Goal: Task Accomplishment & Management: Manage account settings

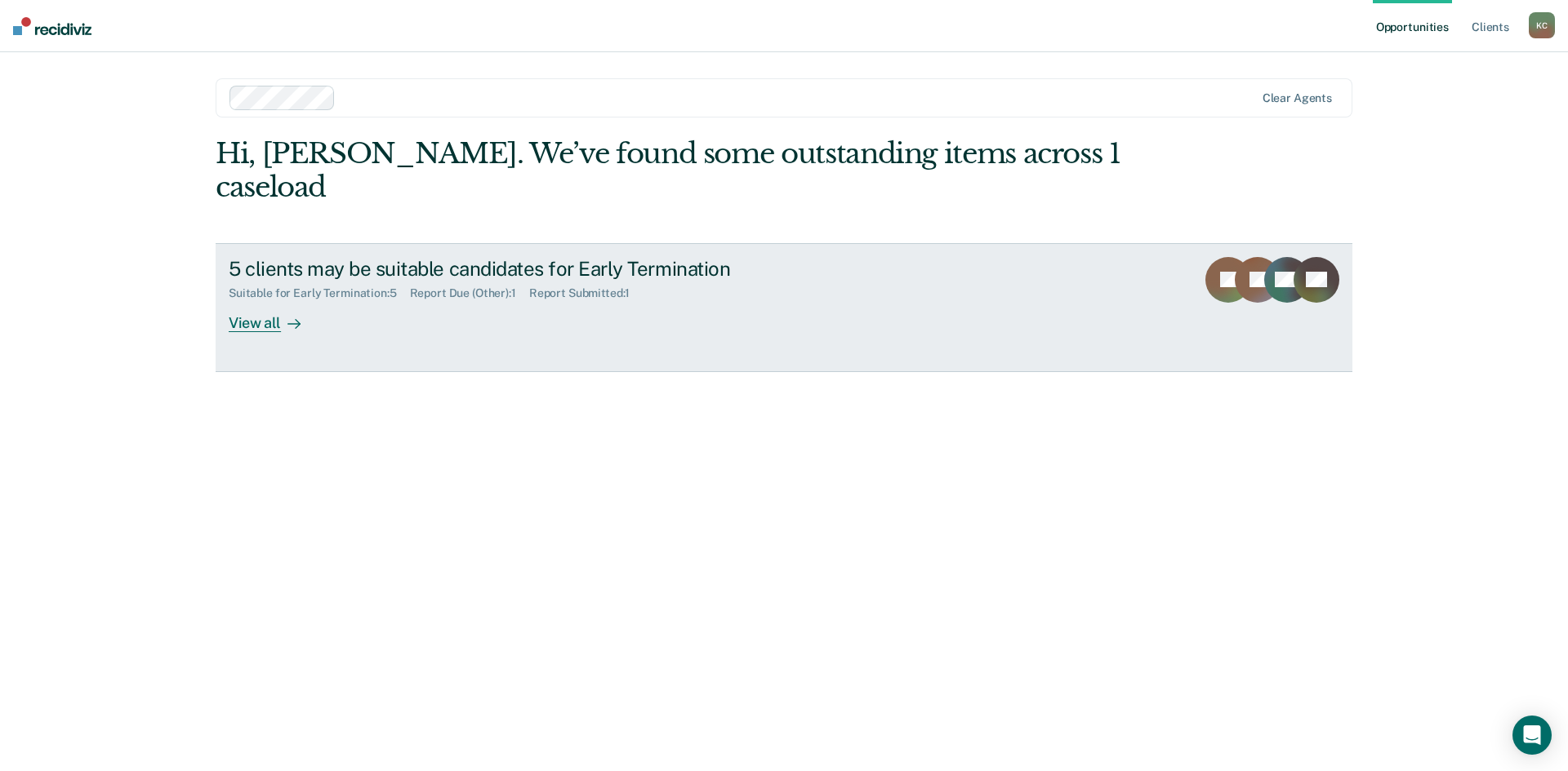
click at [250, 300] on div "View all" at bounding box center [274, 316] width 92 height 31
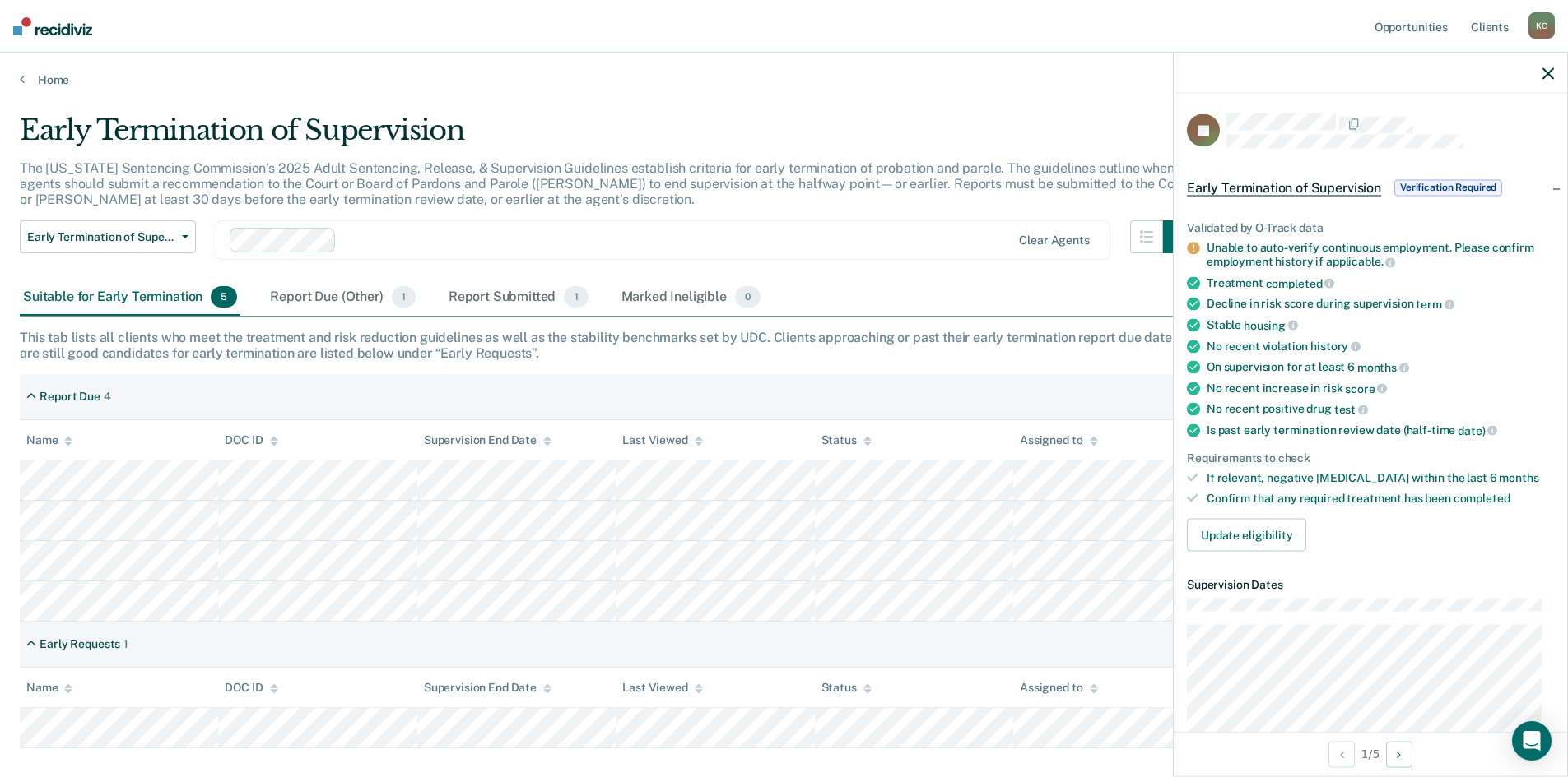
click at [1552, 70] on icon "button" at bounding box center [1548, 73] width 11 height 11
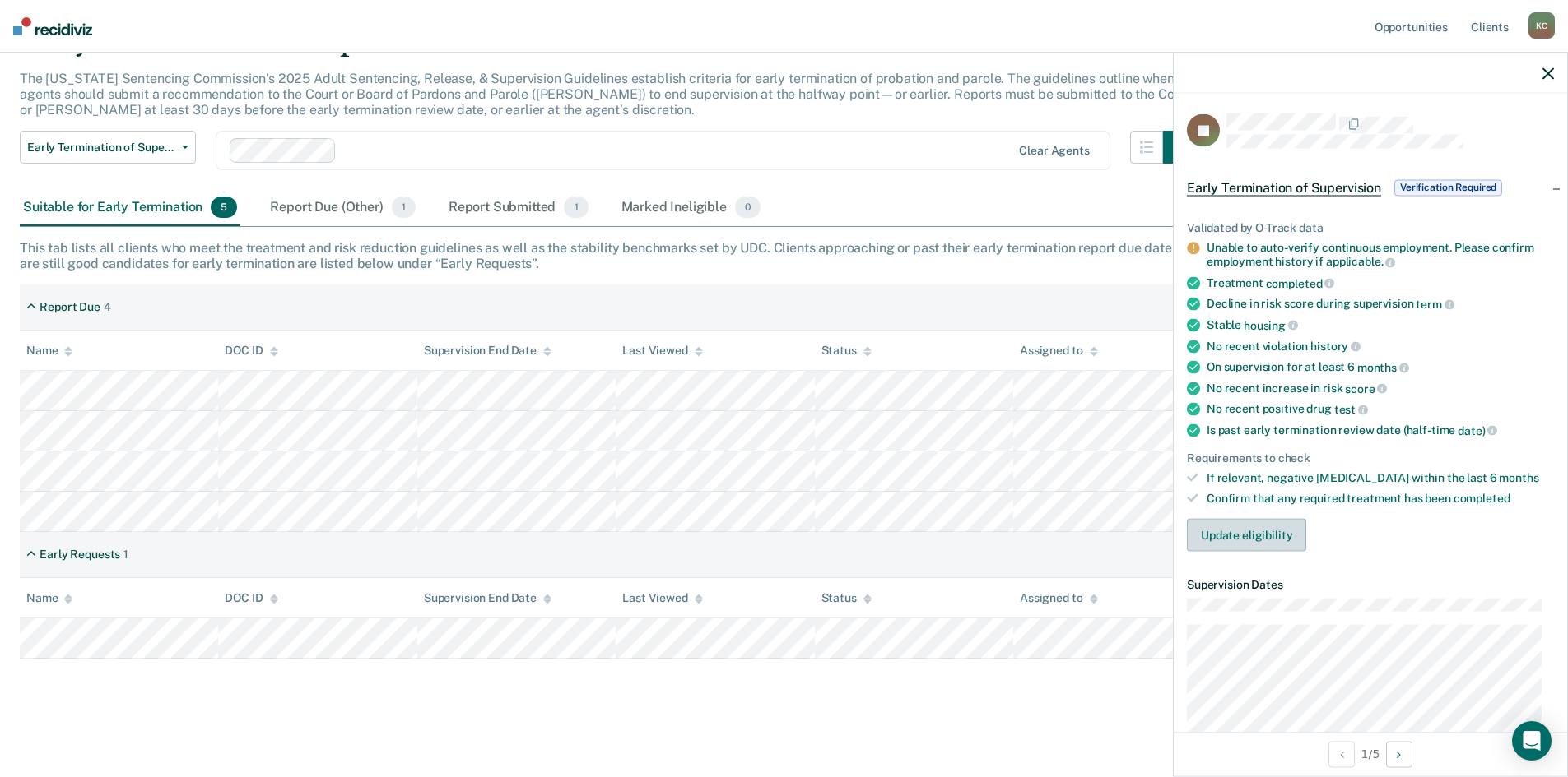
click at [1246, 534] on button "Update eligibility" at bounding box center [1246, 534] width 120 height 33
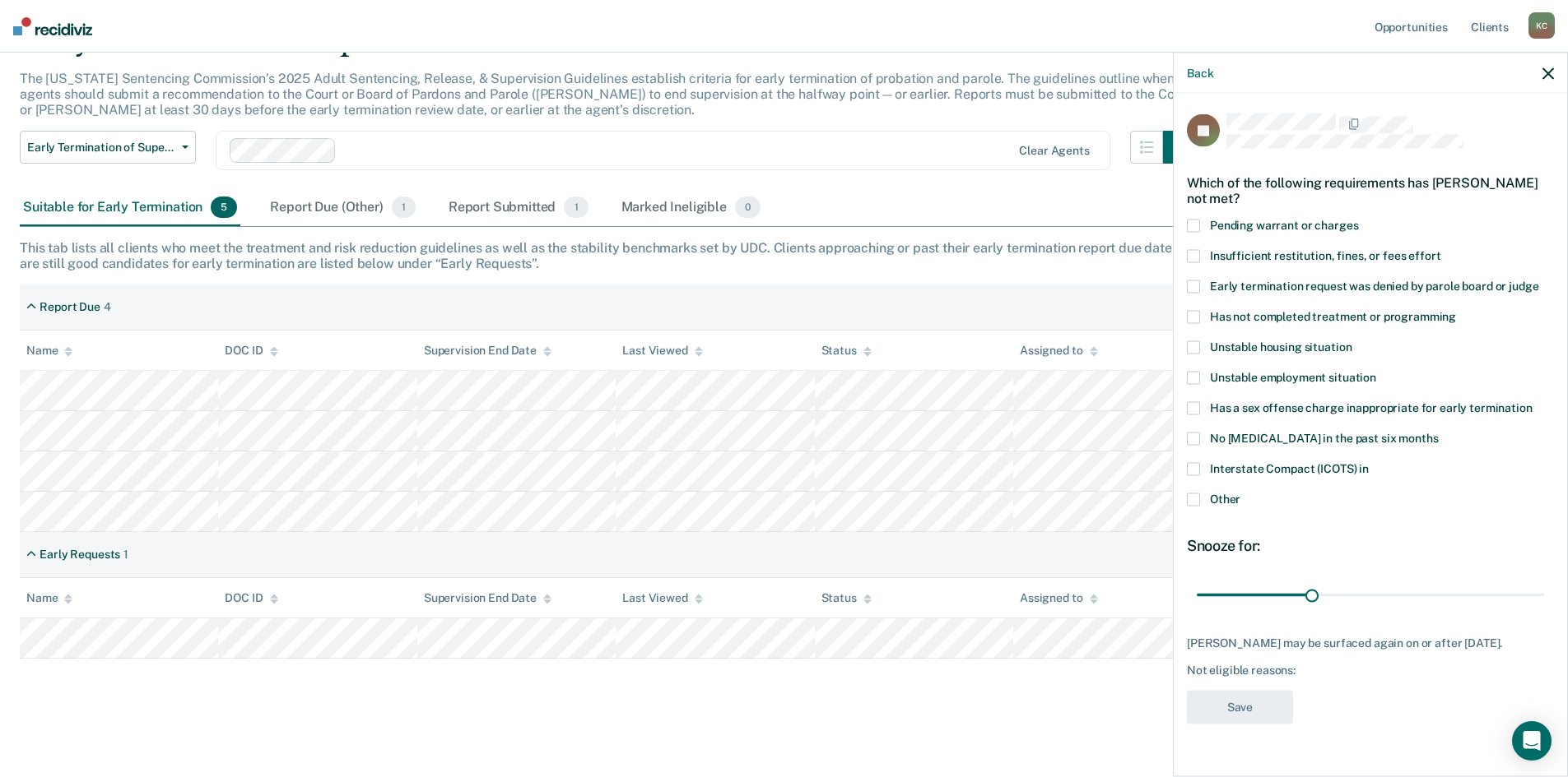
click at [1199, 468] on span at bounding box center [1192, 468] width 13 height 13
click at [1368, 462] on input "Interstate Compact (ICOTS) in" at bounding box center [1368, 462] width 0 height 0
click at [1232, 706] on button "Save" at bounding box center [1239, 707] width 106 height 33
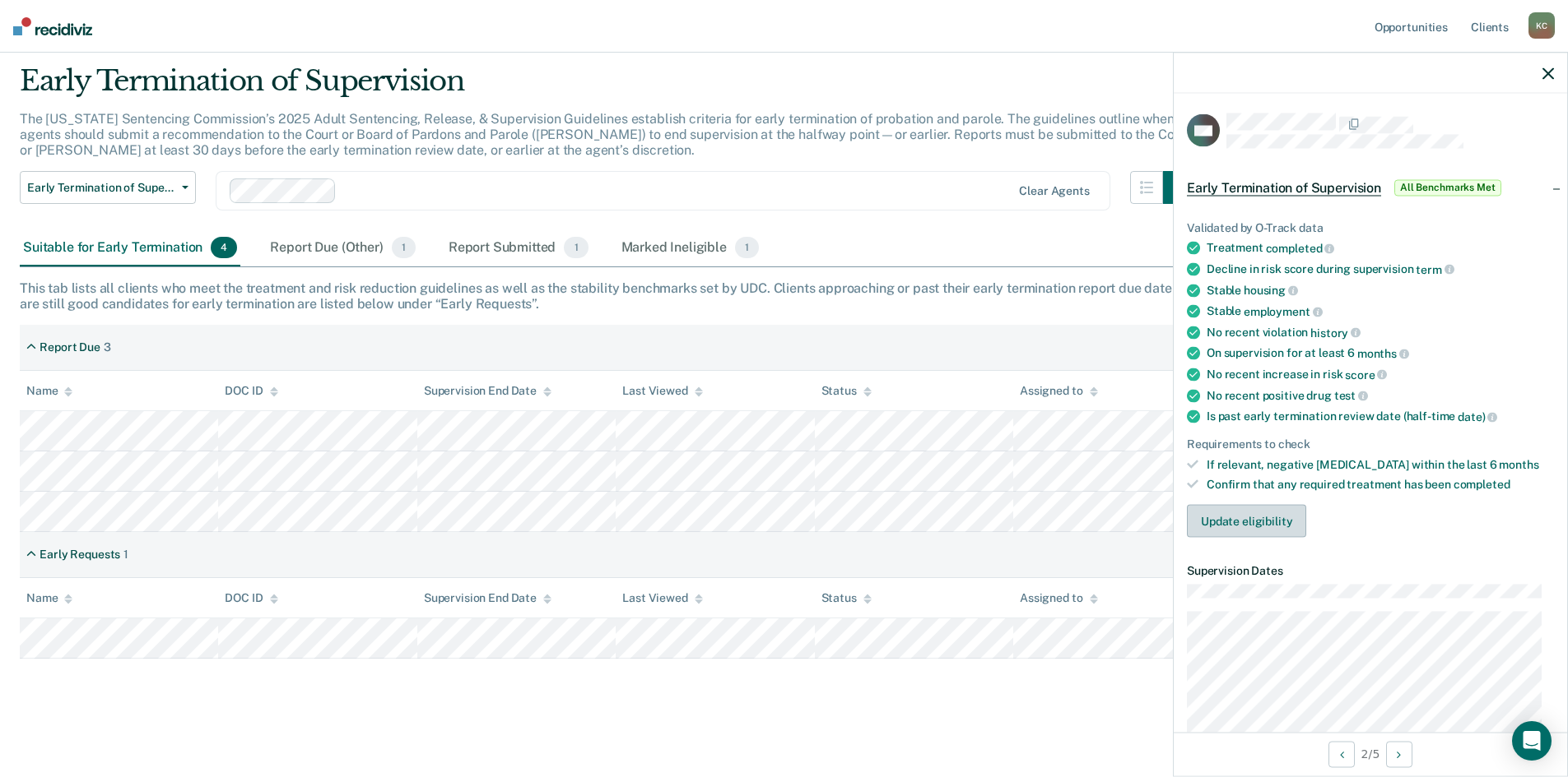
click at [1212, 520] on button "Update eligibility" at bounding box center [1246, 521] width 120 height 33
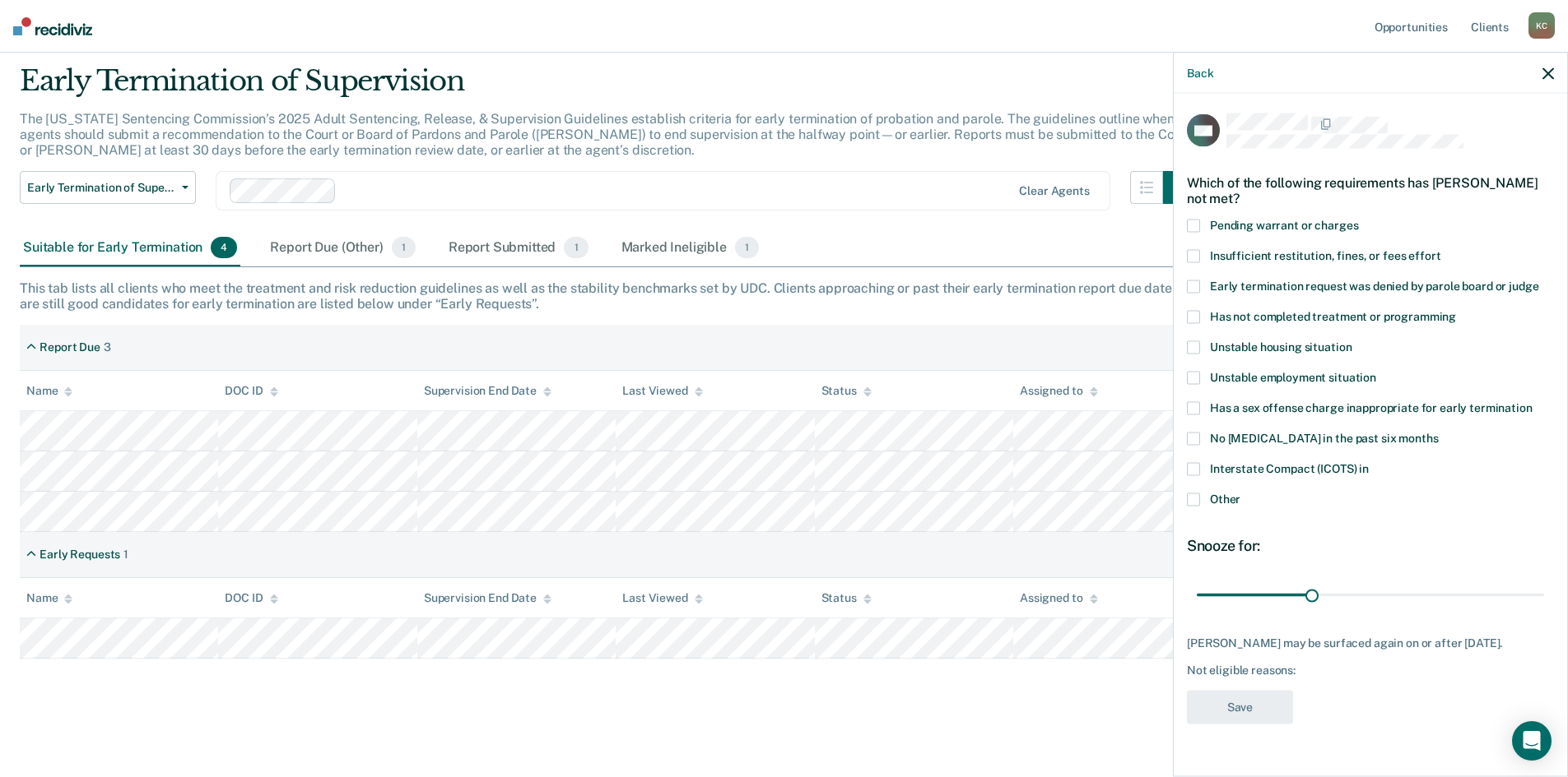
click at [1192, 468] on span at bounding box center [1192, 468] width 13 height 13
click at [1368, 462] on input "Interstate Compact (ICOTS) in" at bounding box center [1368, 462] width 0 height 0
click at [1217, 707] on button "Save" at bounding box center [1239, 707] width 106 height 33
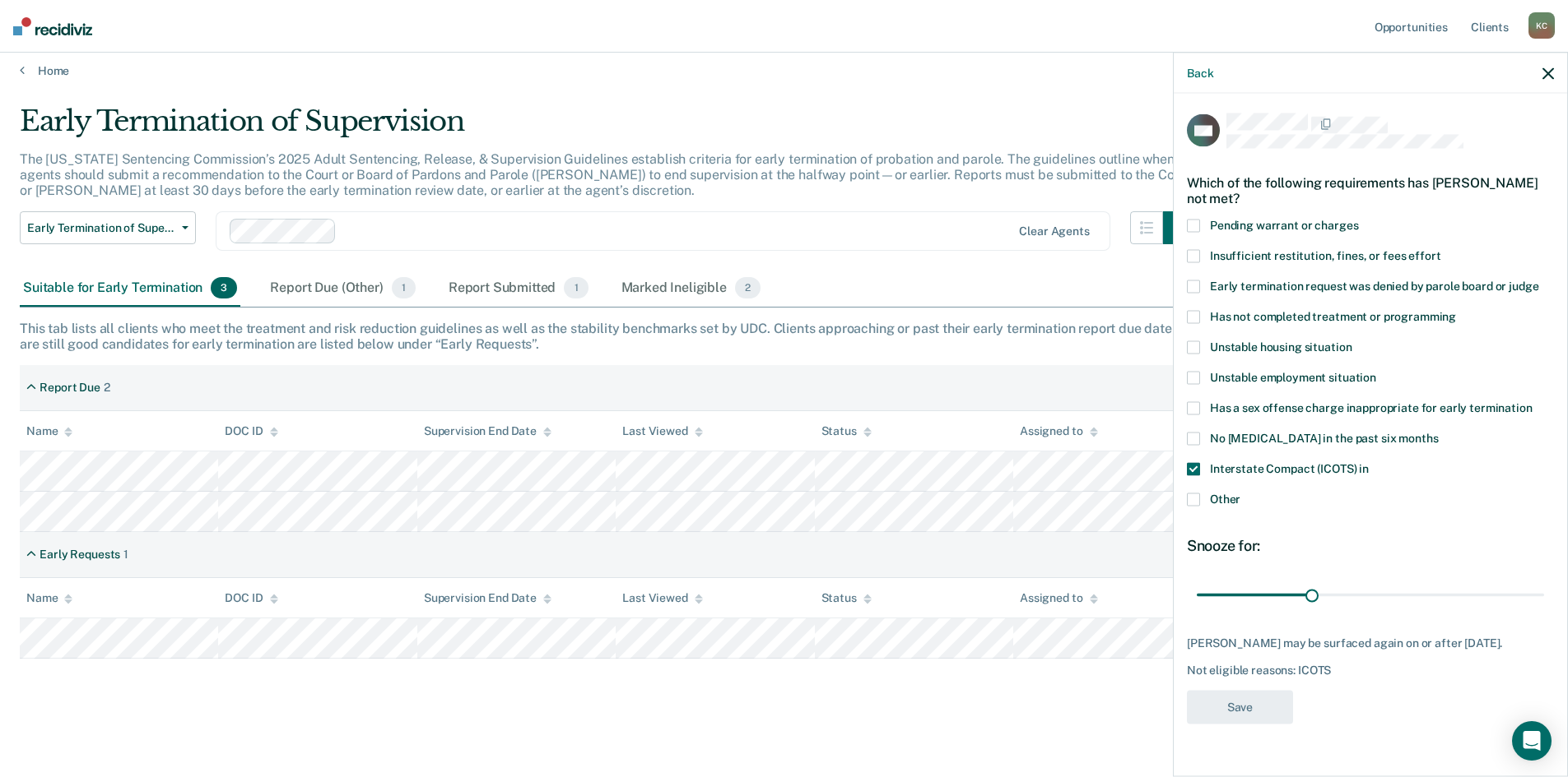
scroll to position [9, 0]
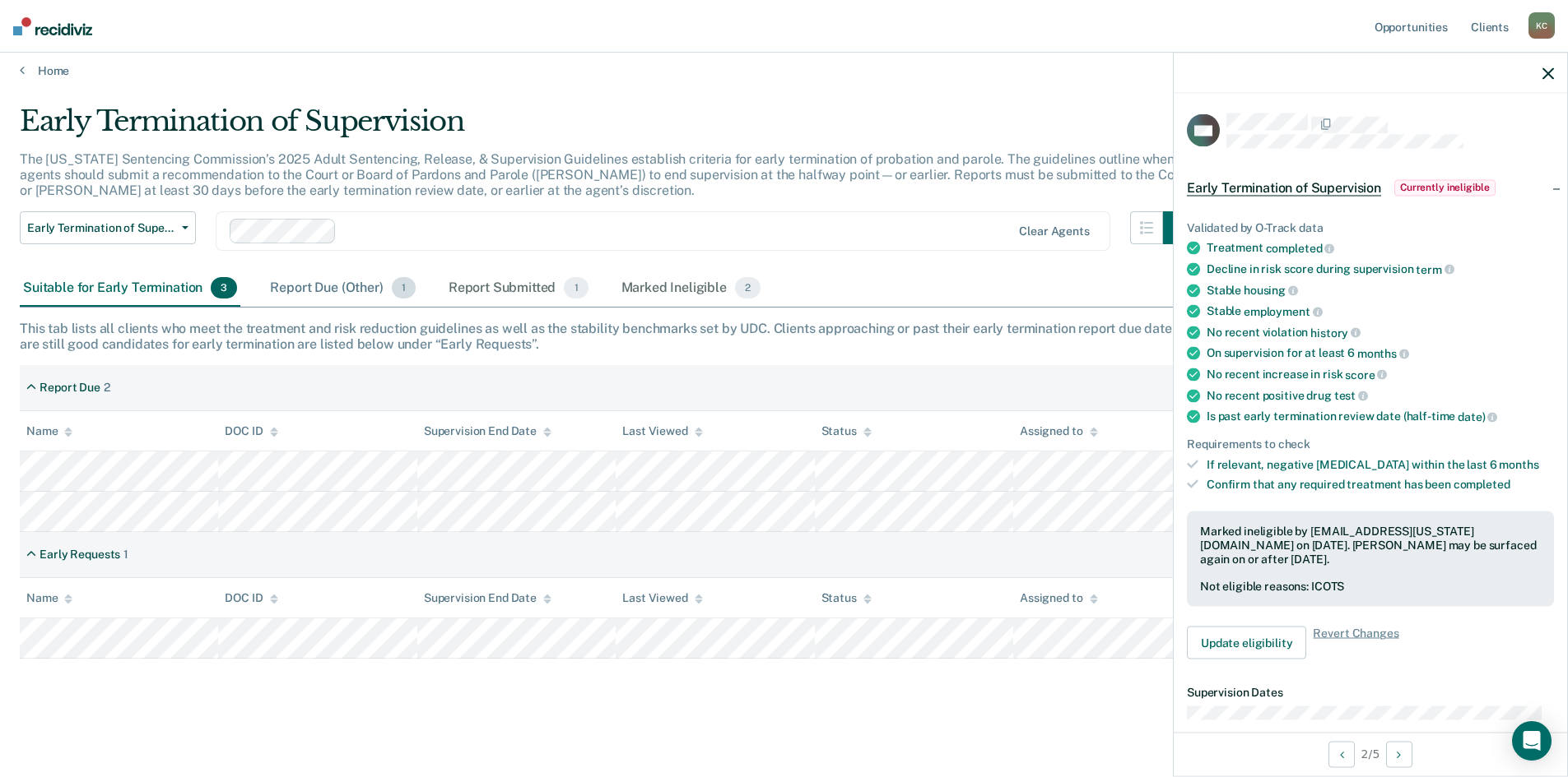
click at [314, 287] on div "Report Due (Other) 1" at bounding box center [342, 288] width 151 height 36
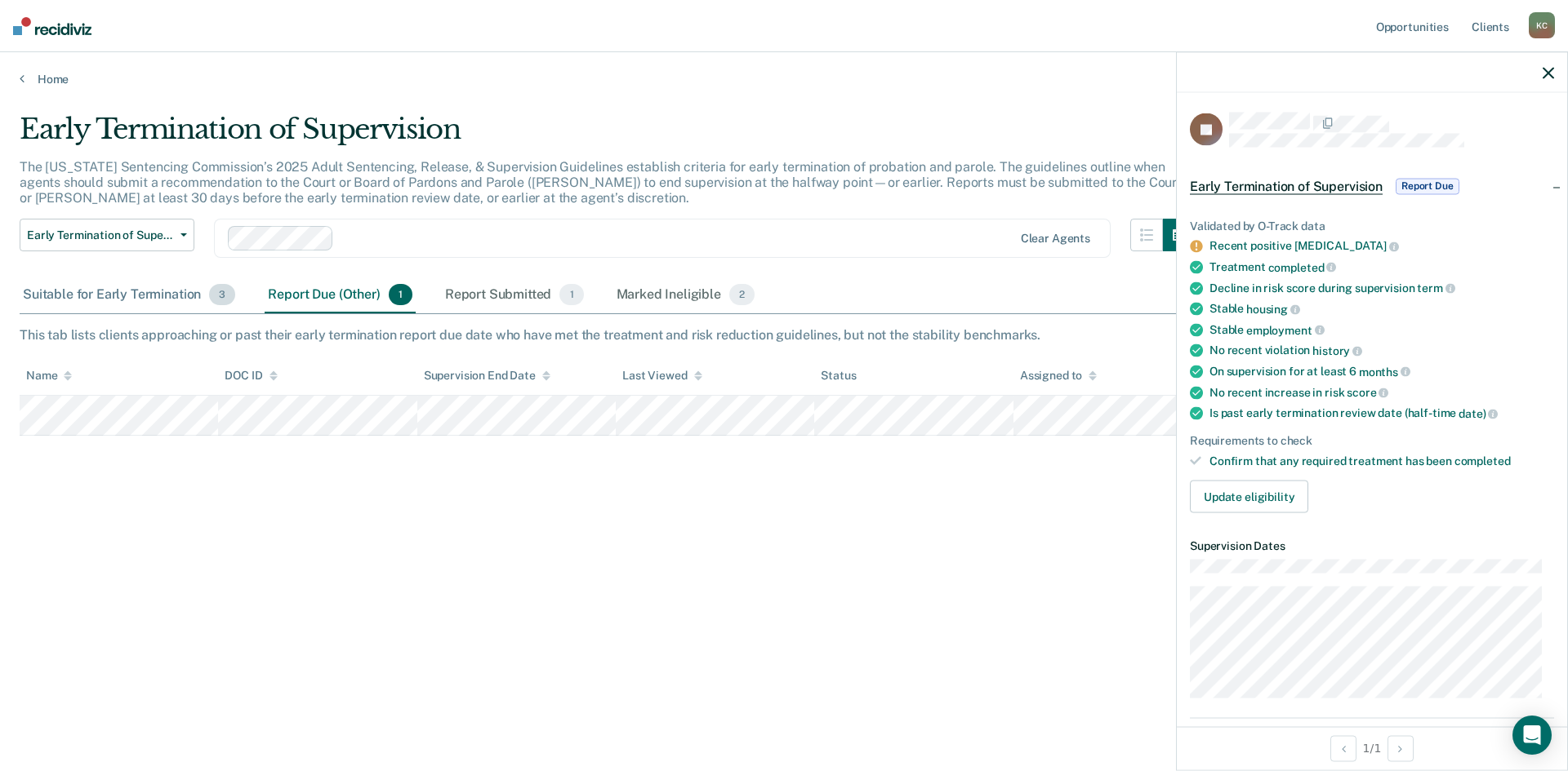
click at [66, 301] on div "Suitable for Early Termination 3" at bounding box center [128, 295] width 219 height 36
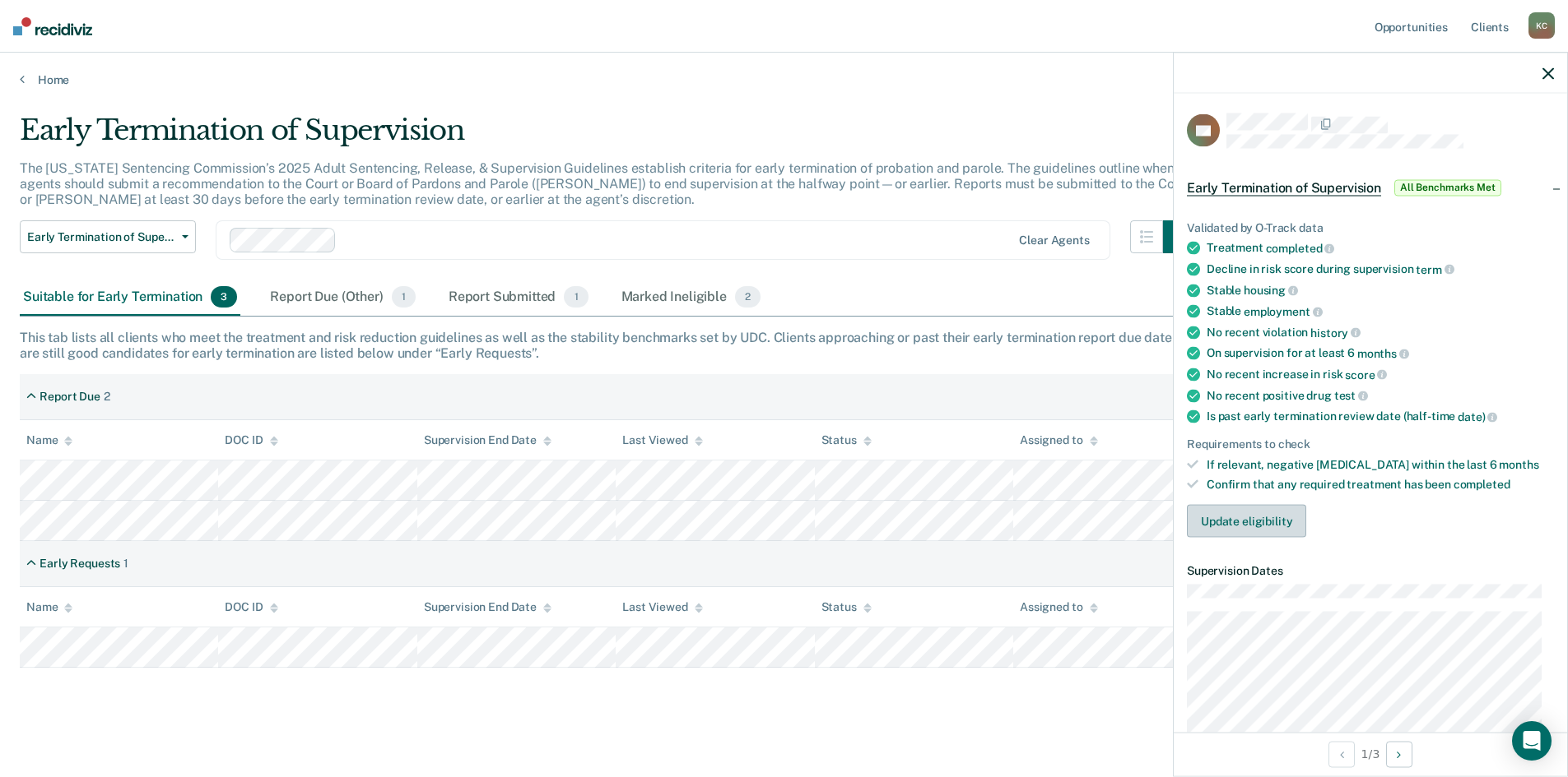
click at [1243, 516] on button "Update eligibility" at bounding box center [1246, 521] width 120 height 33
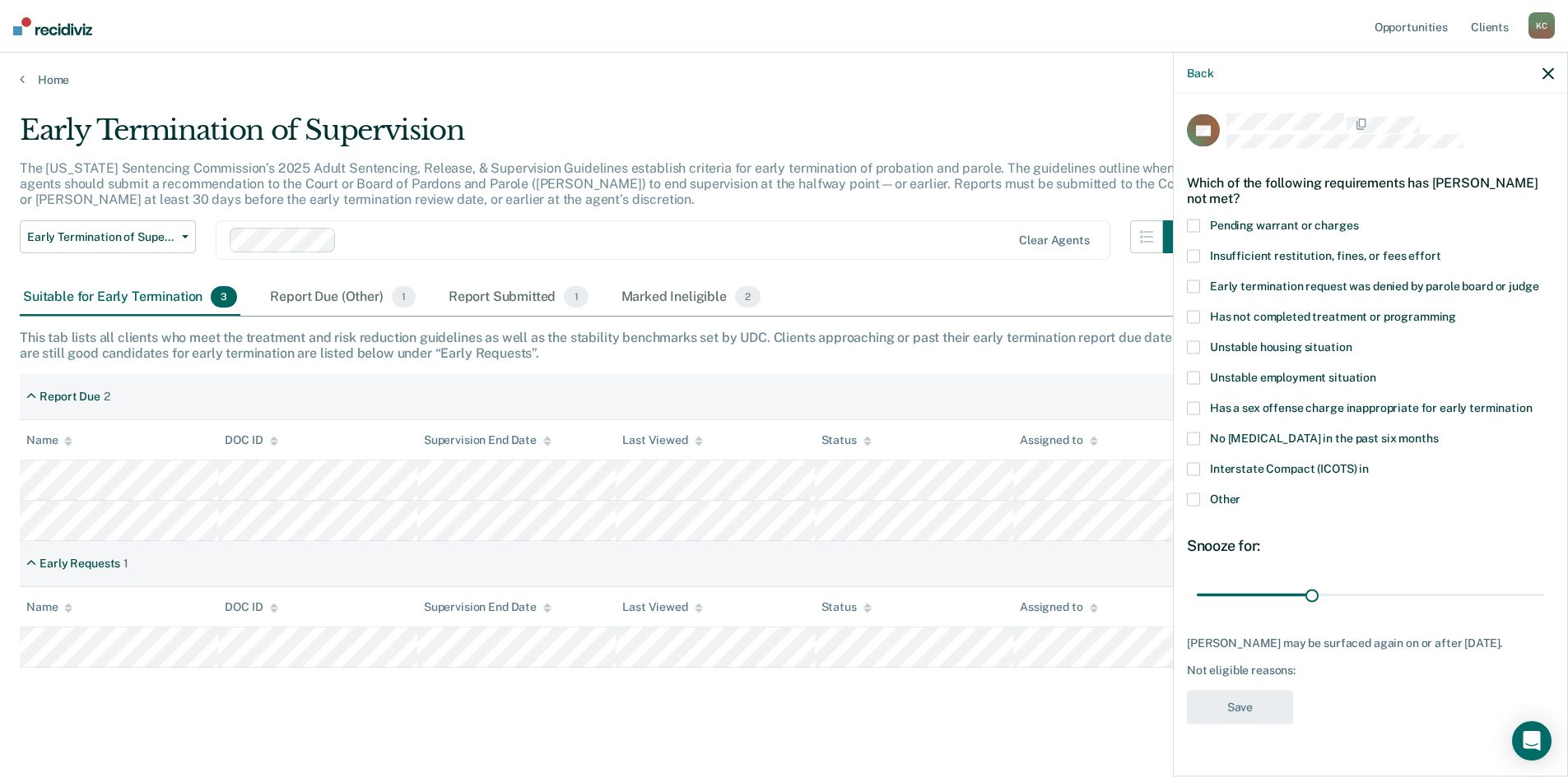
click at [1197, 496] on span at bounding box center [1192, 499] width 13 height 13
click at [1240, 493] on input "Other" at bounding box center [1240, 493] width 0 height 0
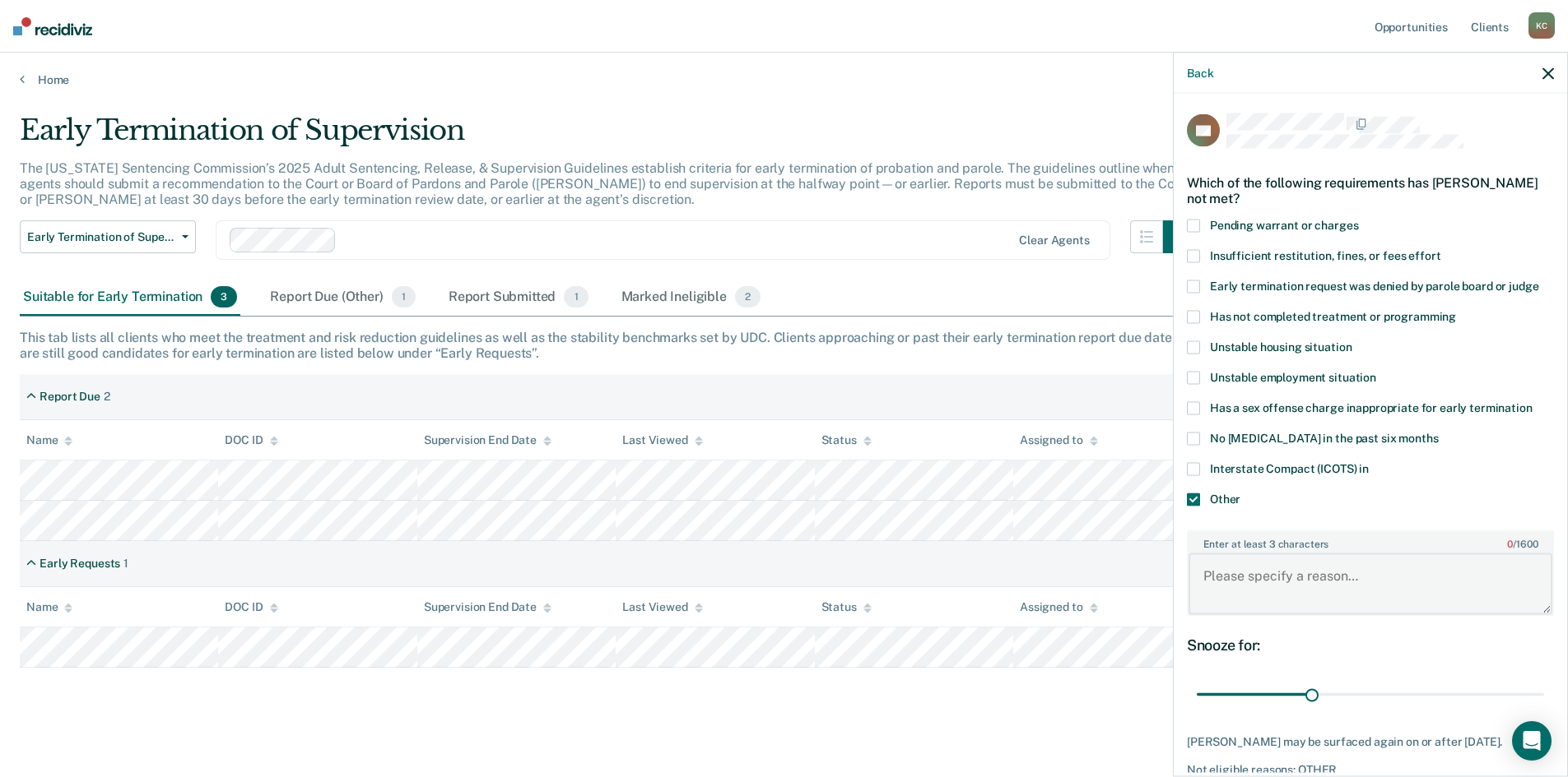
click at [1305, 586] on textarea "Enter at least 3 characters 0 / 1600" at bounding box center [1370, 584] width 364 height 61
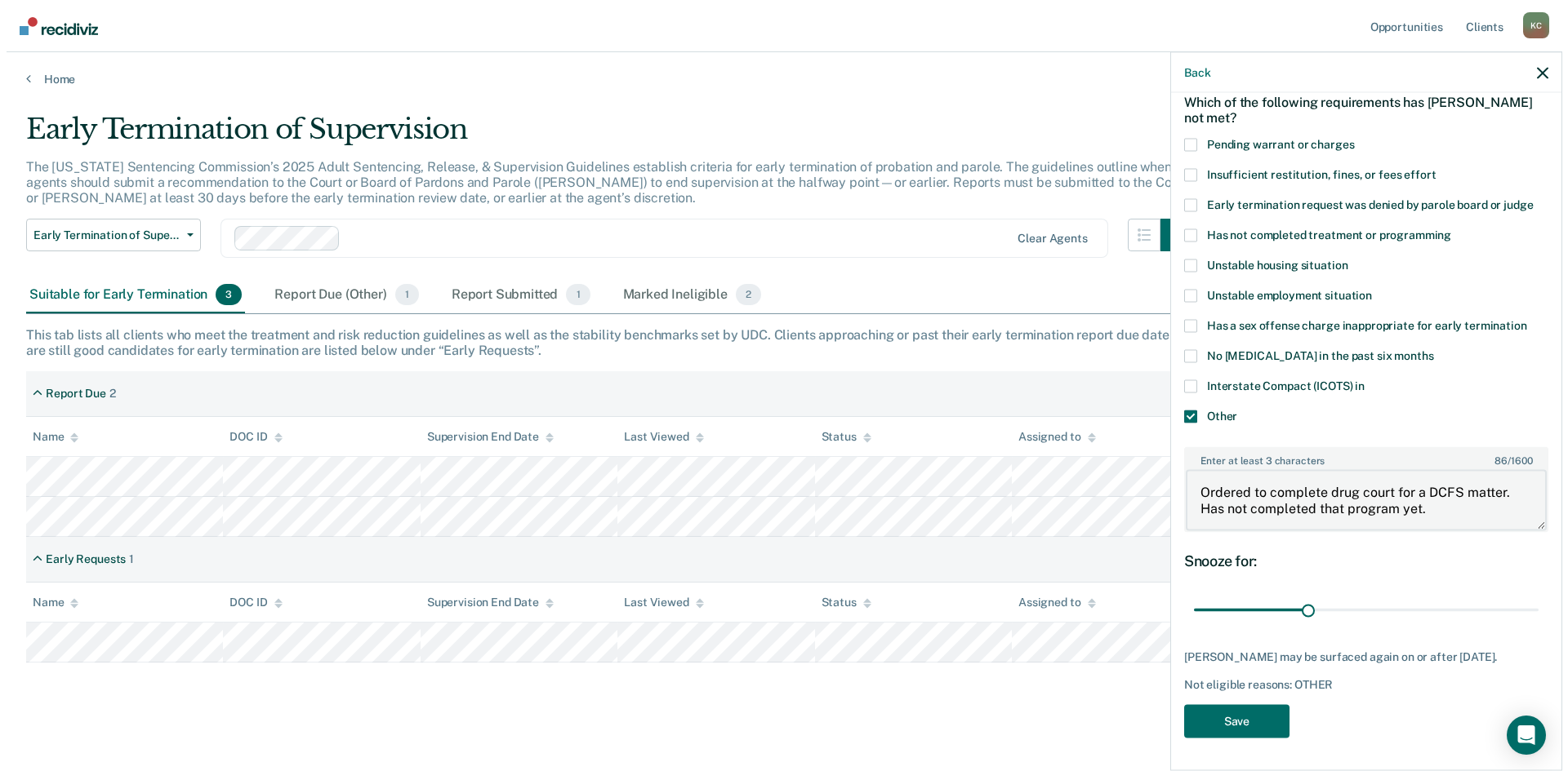
scroll to position [92, 0]
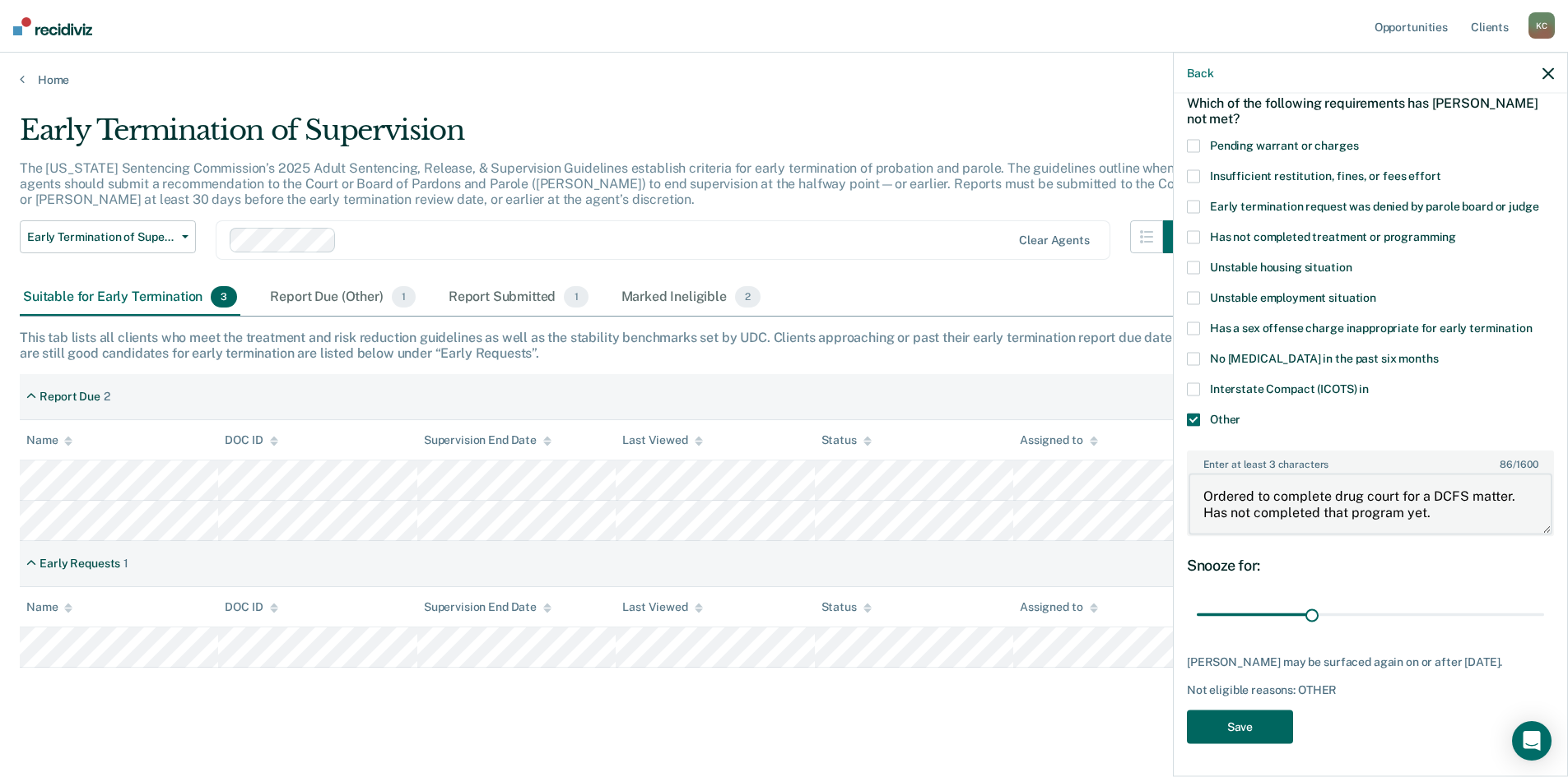
type textarea "Ordered to complete drug court for a DCFS matter. Has not completed that progra…"
click at [1239, 717] on button "Save" at bounding box center [1239, 727] width 106 height 33
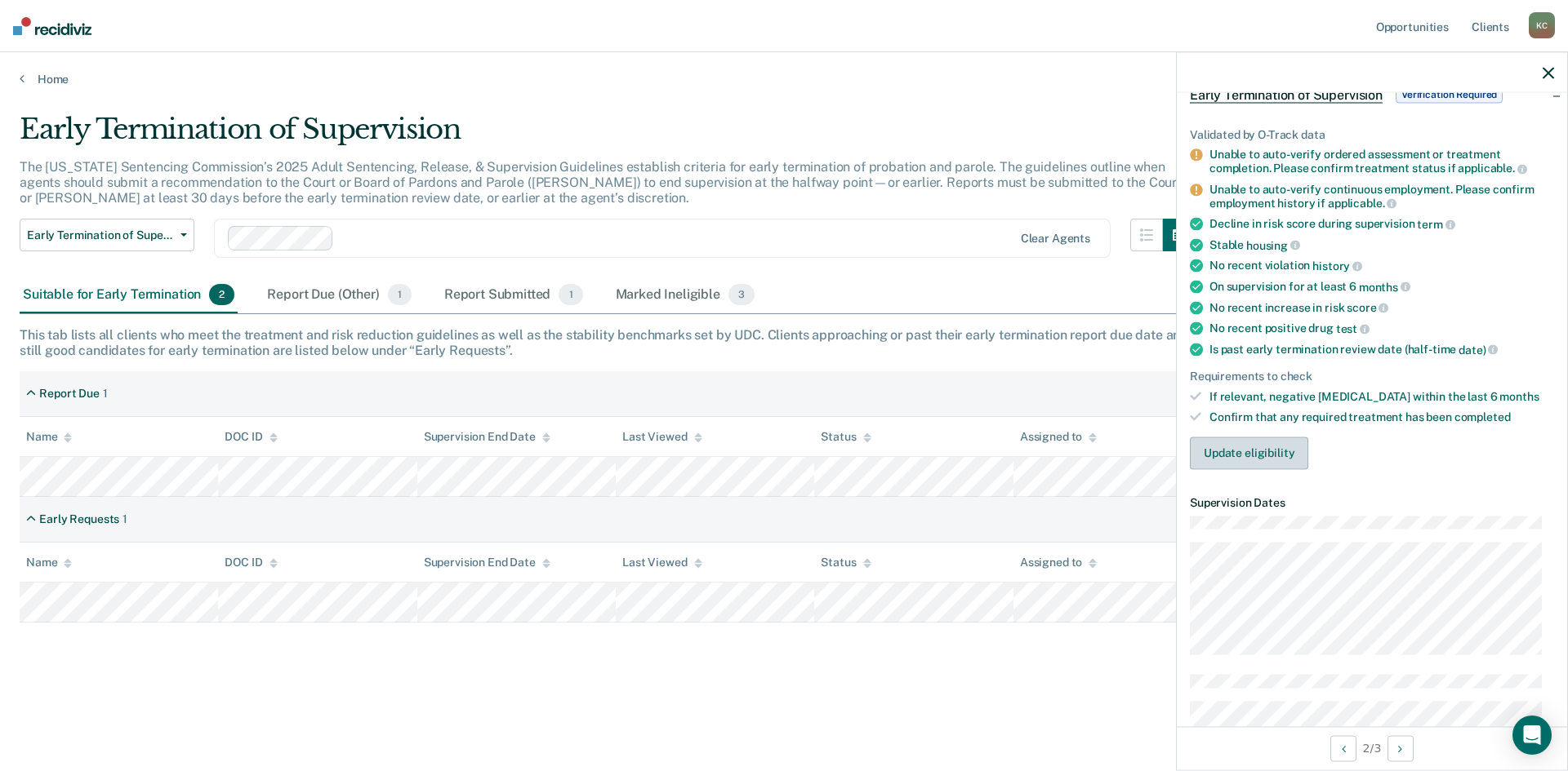
click at [1229, 437] on button "Update eligibility" at bounding box center [1250, 453] width 119 height 32
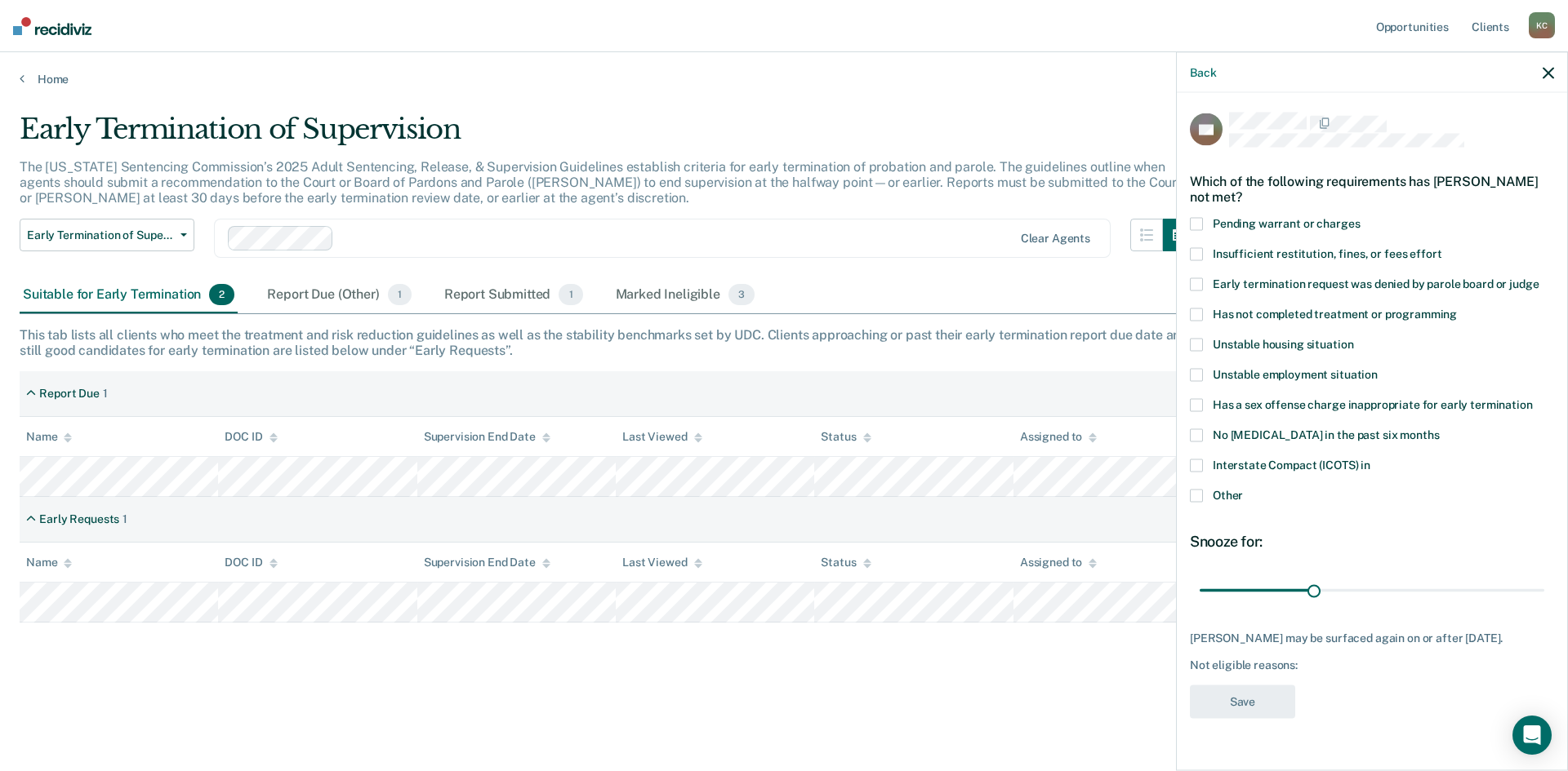
click at [1195, 496] on span at bounding box center [1196, 495] width 13 height 13
click at [1243, 489] on input "Other" at bounding box center [1243, 489] width 0 height 0
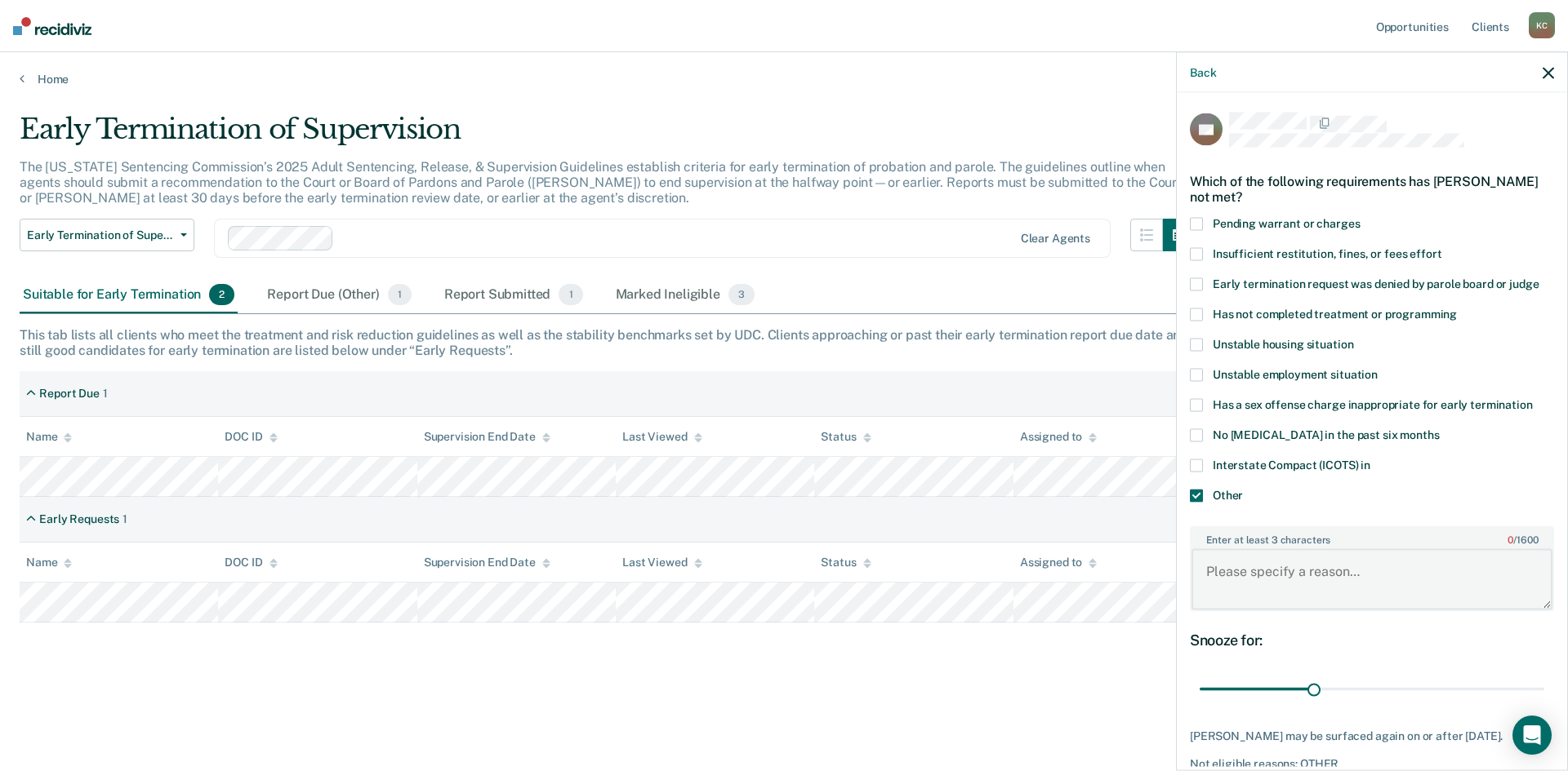
click at [1308, 583] on textarea "Enter at least 3 characters 0 / 1600" at bounding box center [1372, 579] width 361 height 60
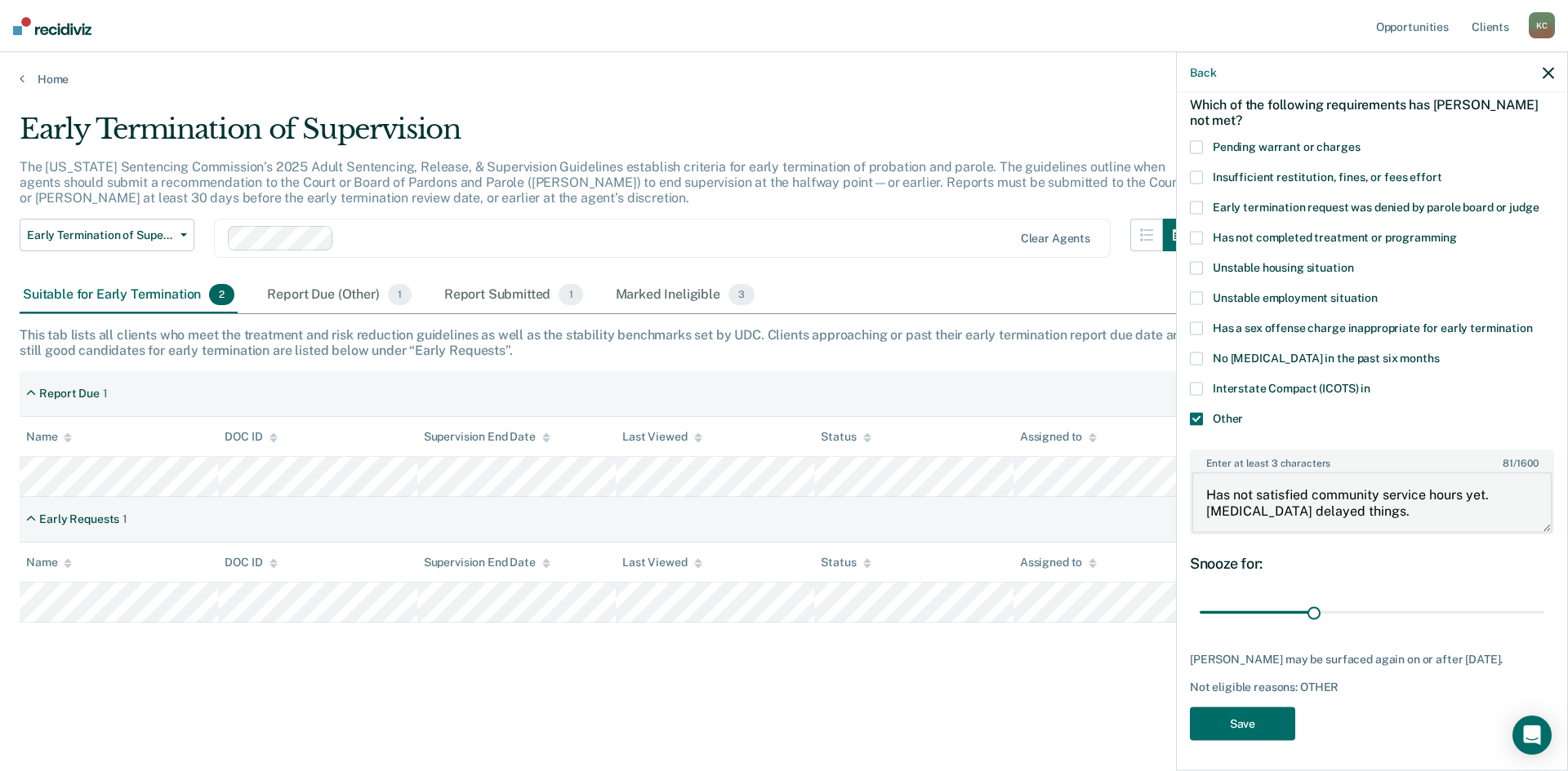
scroll to position [78, 0]
type textarea "Has not satisfied community service hours yet. [MEDICAL_DATA] delayed things."
click at [1264, 716] on button "Save" at bounding box center [1243, 723] width 106 height 33
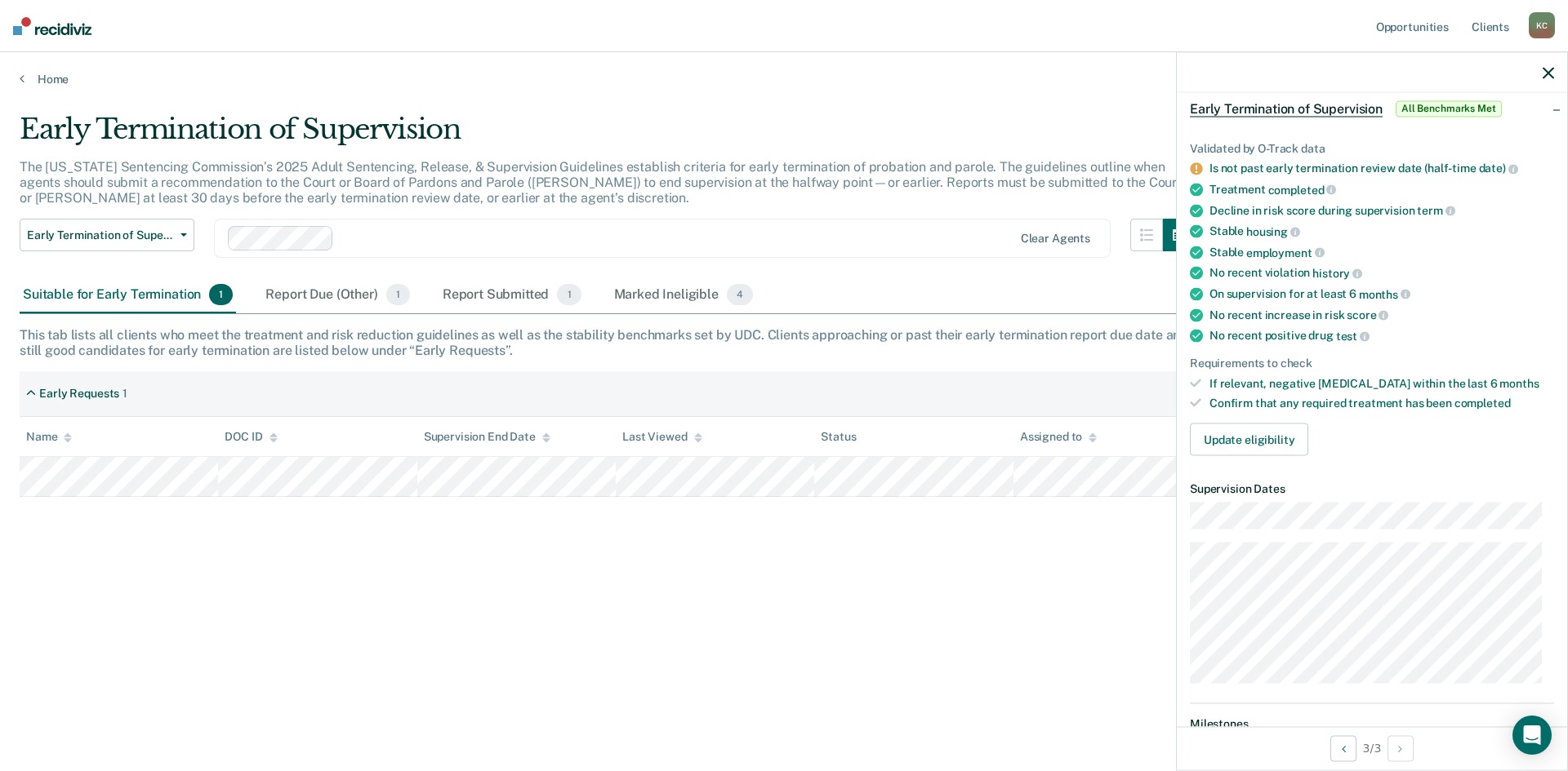
click at [618, 54] on div "Home" at bounding box center [784, 69] width 1568 height 34
